Goal: Information Seeking & Learning: Learn about a topic

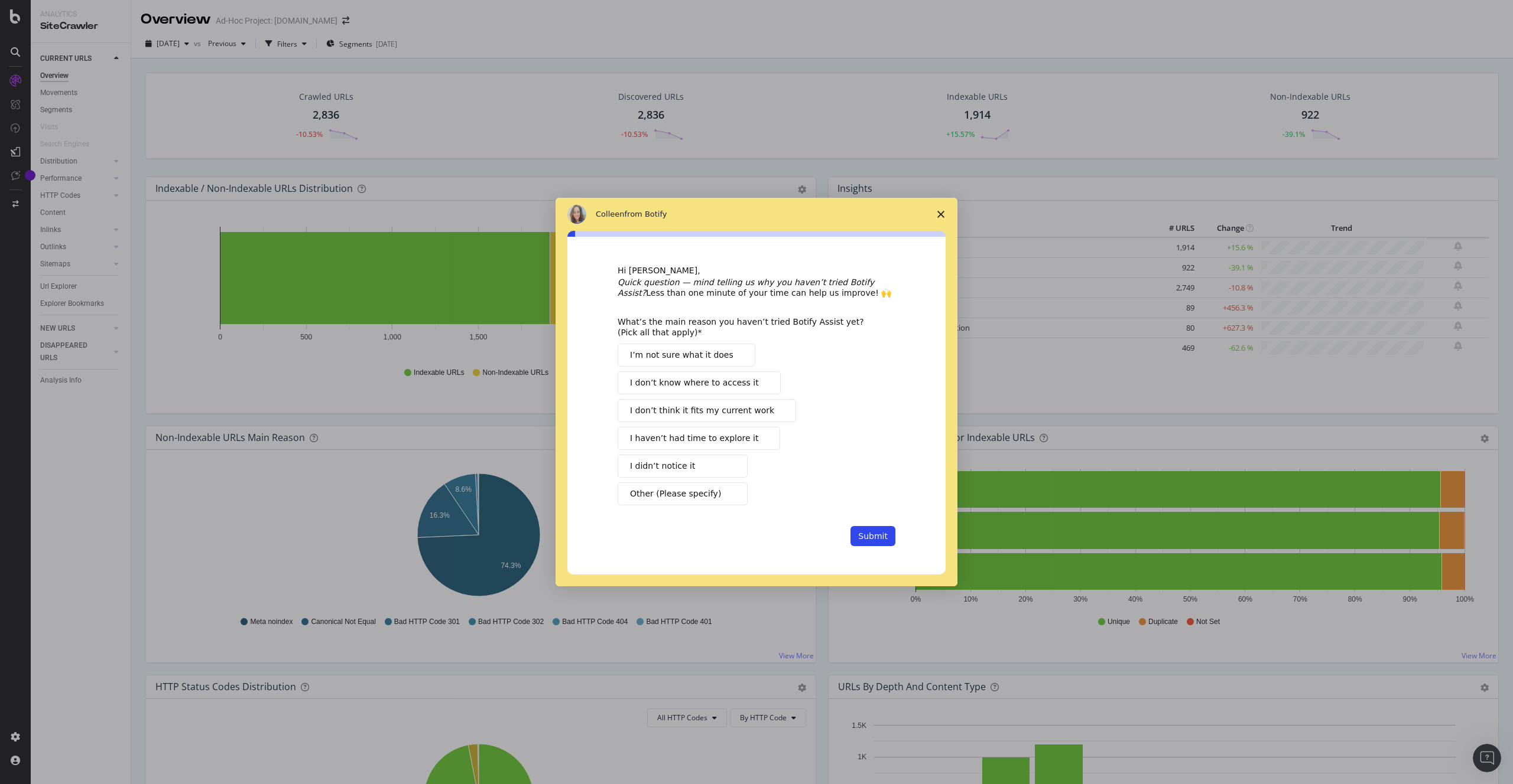
click at [696, 351] on span "I’m not sure what it does" at bounding box center [682, 356] width 104 height 12
click at [741, 442] on span "I haven’t had time to explore it" at bounding box center [694, 439] width 129 height 12
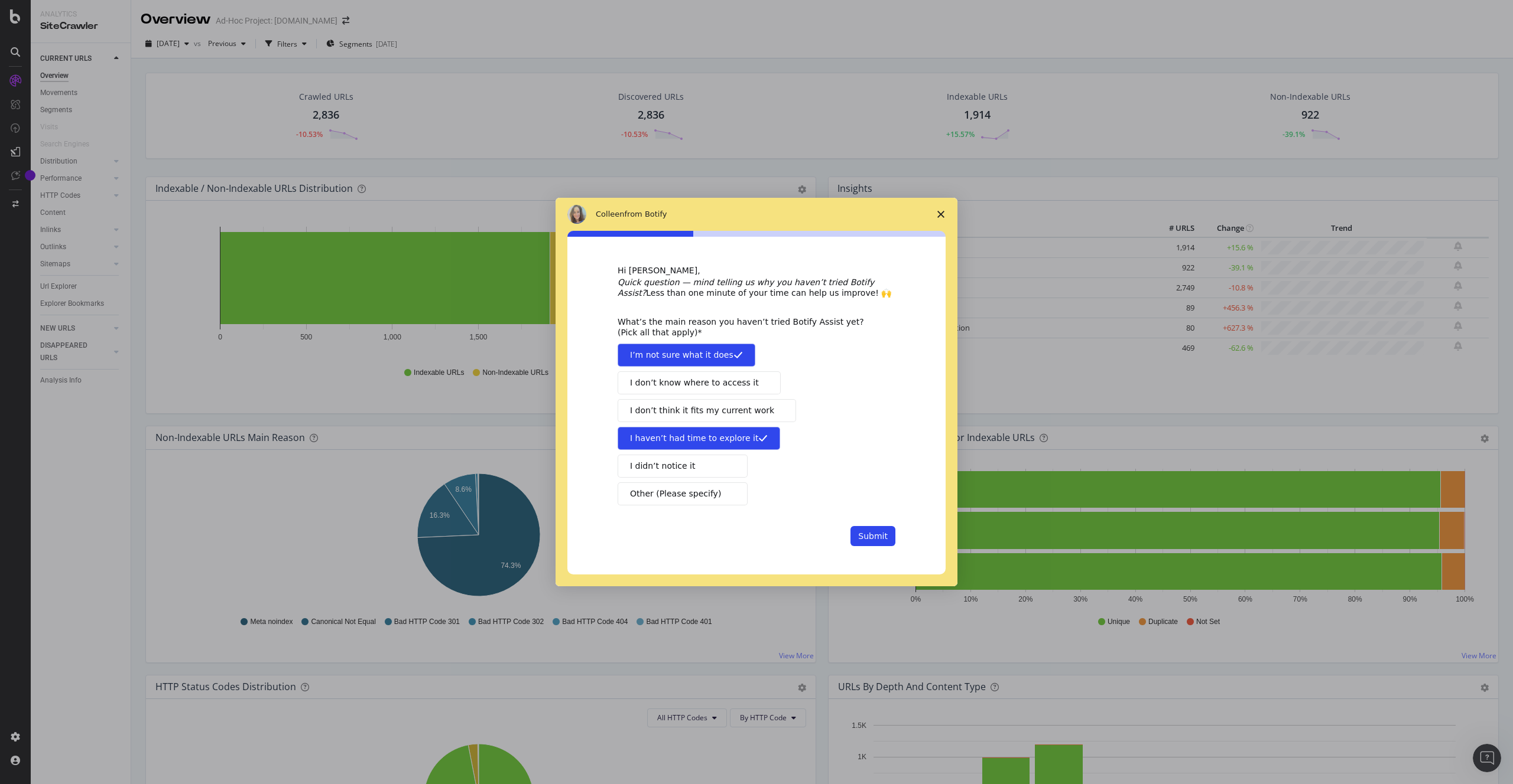
click at [699, 460] on button "I didn’t notice it" at bounding box center [682, 466] width 130 height 23
click at [867, 537] on button "Submit" at bounding box center [872, 536] width 45 height 20
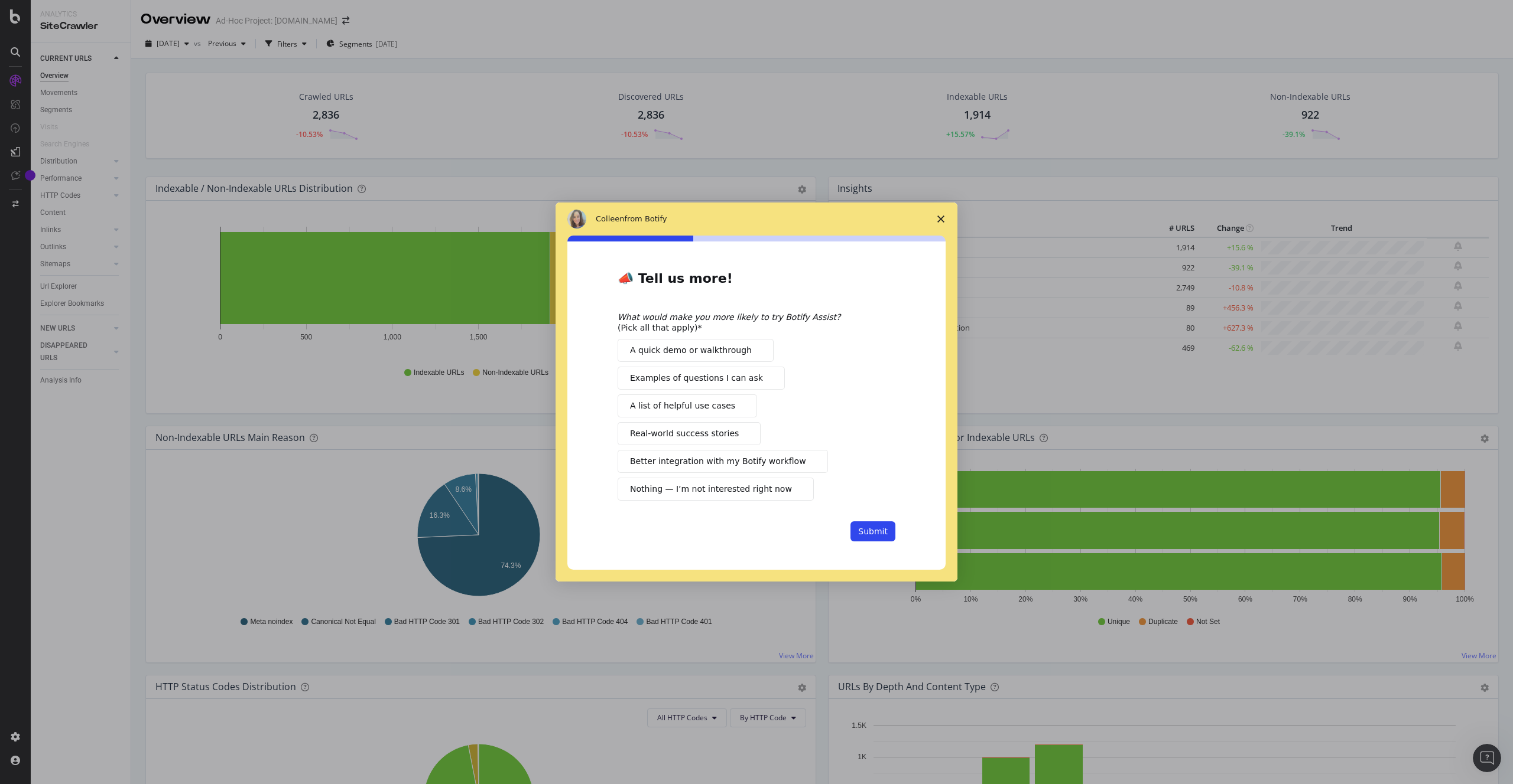
click at [737, 406] on button "A list of helpful use cases" at bounding box center [687, 406] width 139 height 23
click at [875, 528] on button "Submit" at bounding box center [872, 531] width 45 height 20
click at [871, 531] on button "Submit" at bounding box center [872, 531] width 45 height 20
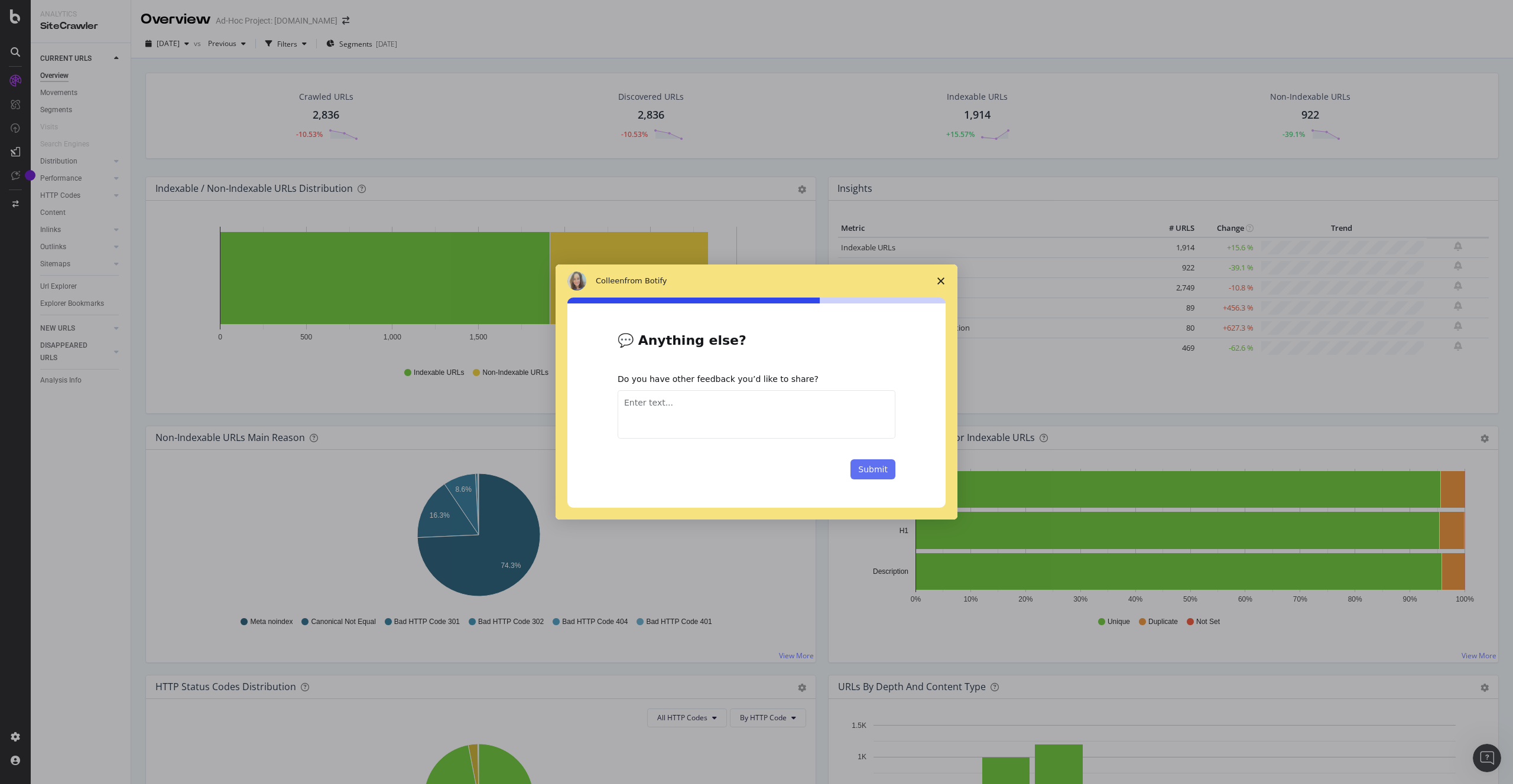
click at [882, 471] on button "Submit" at bounding box center [872, 469] width 45 height 20
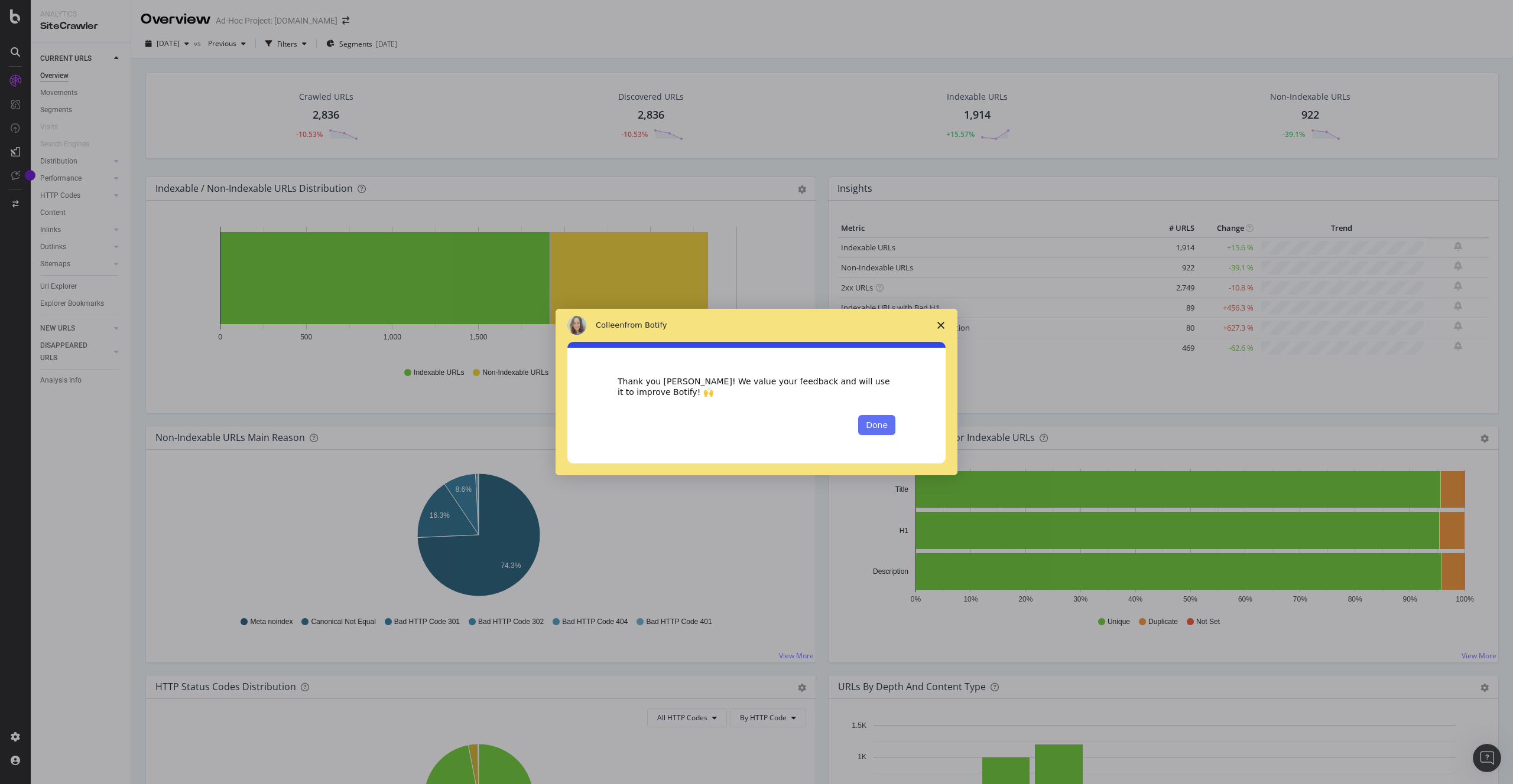
click at [882, 420] on button "Done" at bounding box center [877, 425] width 37 height 20
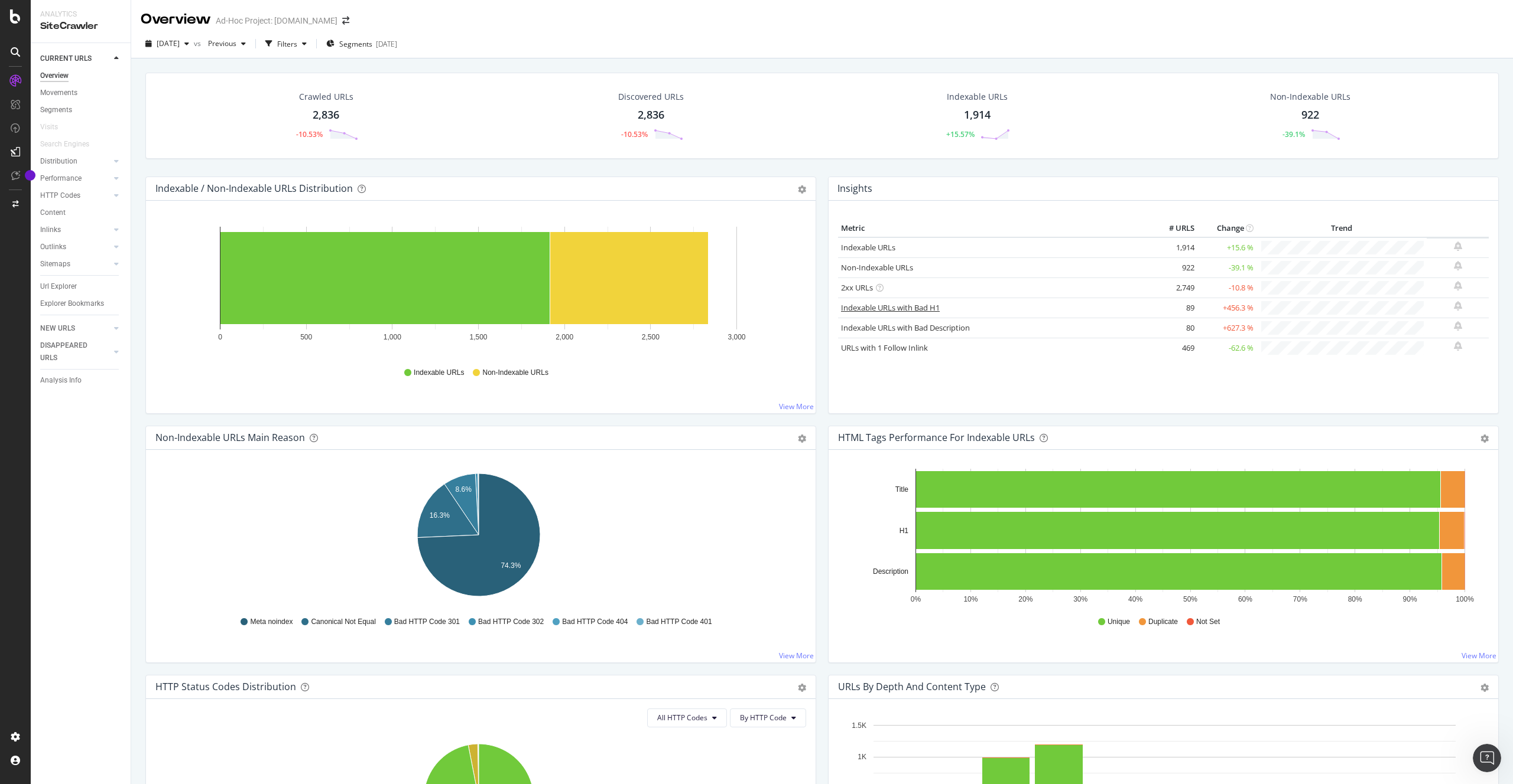
click at [907, 309] on link "Indexable URLs with Bad H1" at bounding box center [890, 308] width 99 height 11
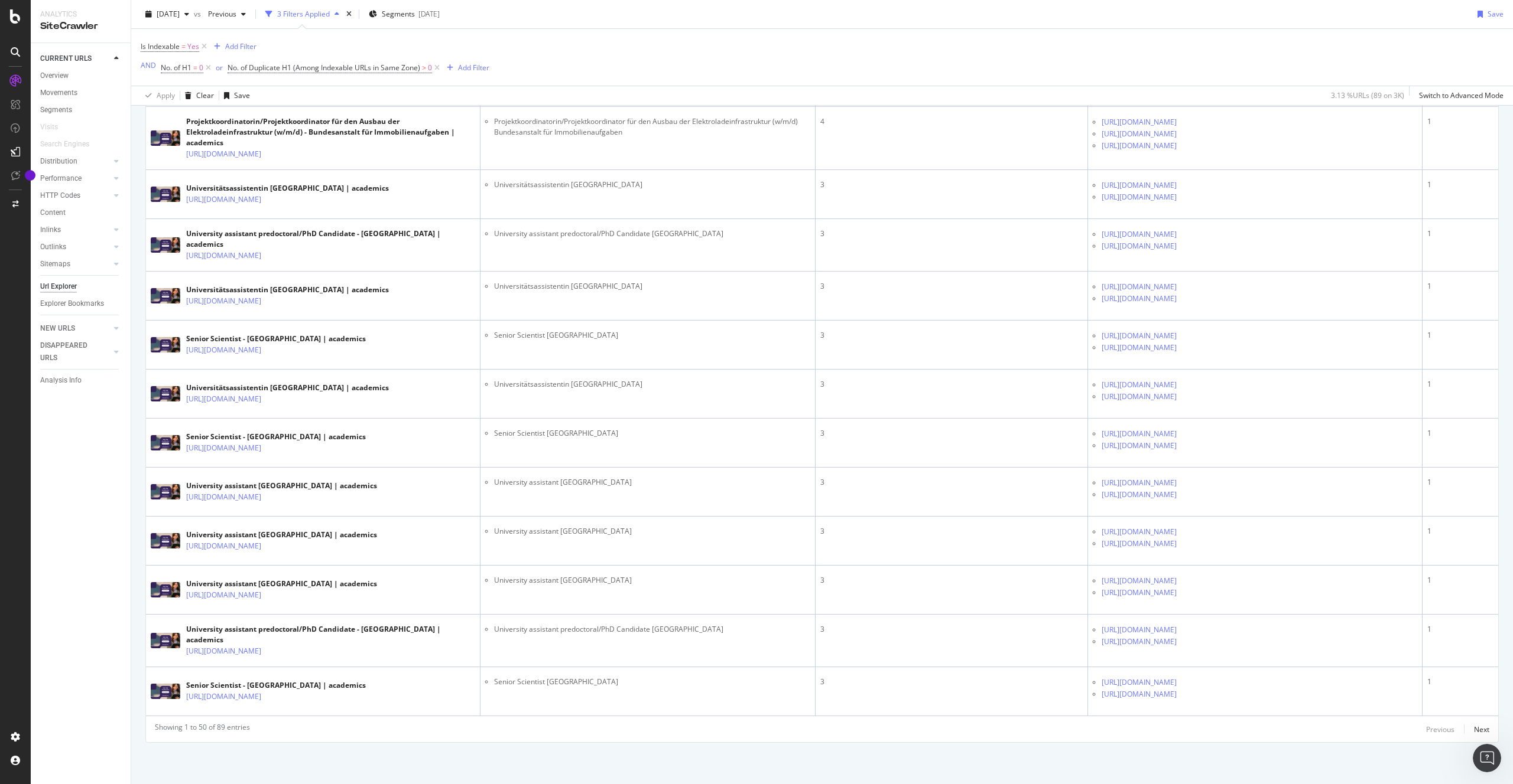
scroll to position [6472, 0]
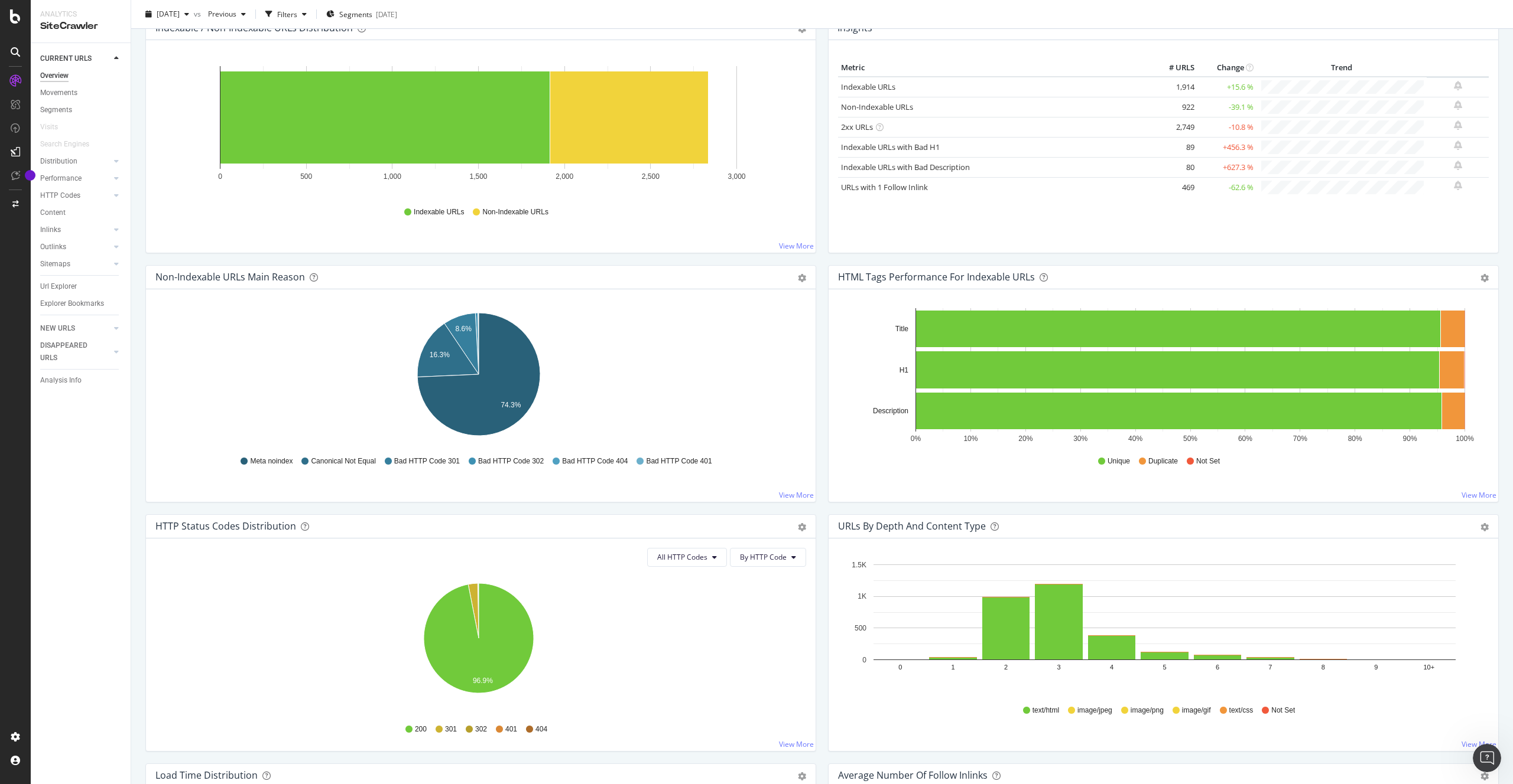
scroll to position [161, 0]
